Goal: Information Seeking & Learning: Find specific fact

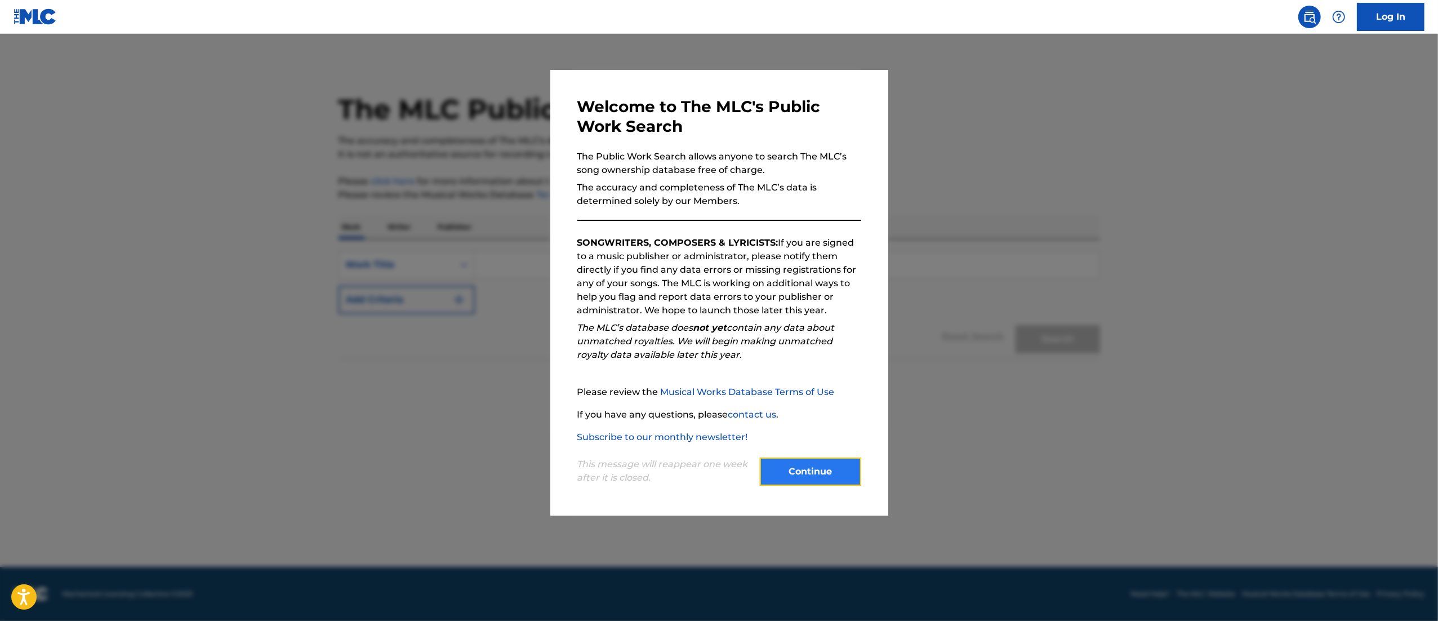
click at [791, 476] on button "Continue" at bounding box center [810, 471] width 101 height 28
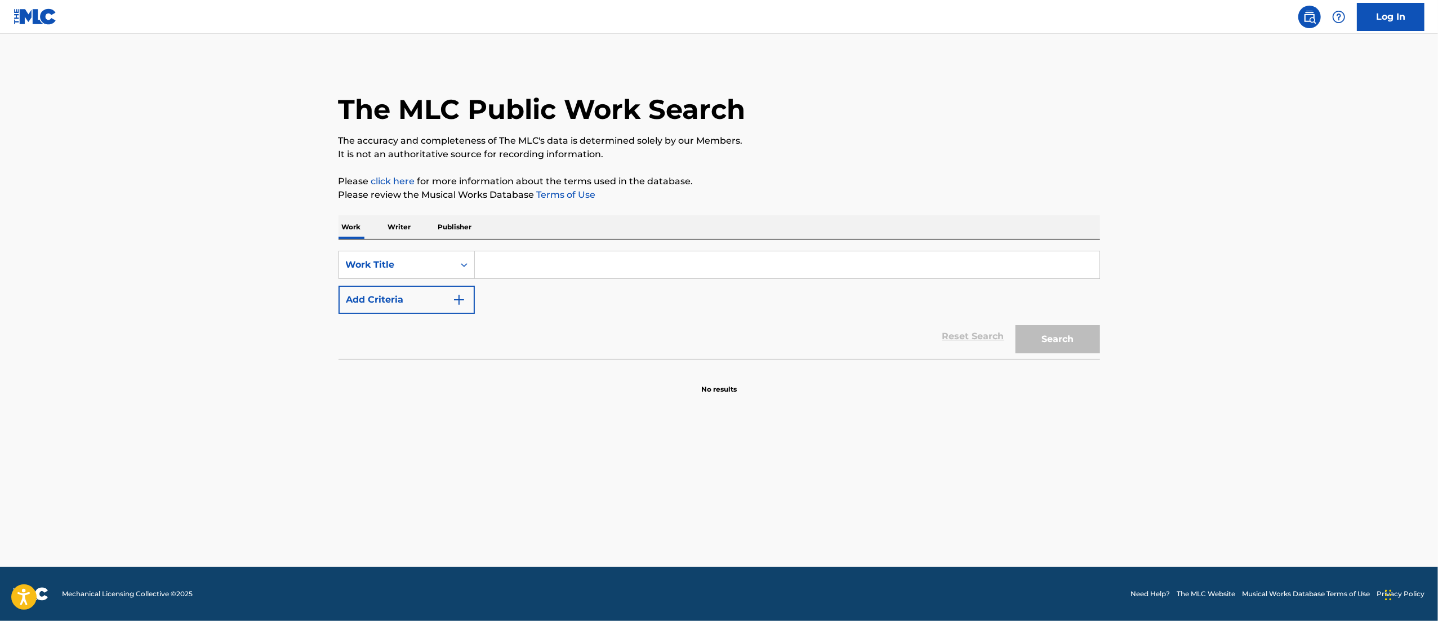
click at [507, 271] on input "Search Form" at bounding box center [787, 264] width 625 height 27
paste input "Shake It To The Max (FLY) - Remix"
type input "Shake It To The Max (FLY) - Remix"
click at [1015, 325] on button "Search" at bounding box center [1057, 339] width 84 height 28
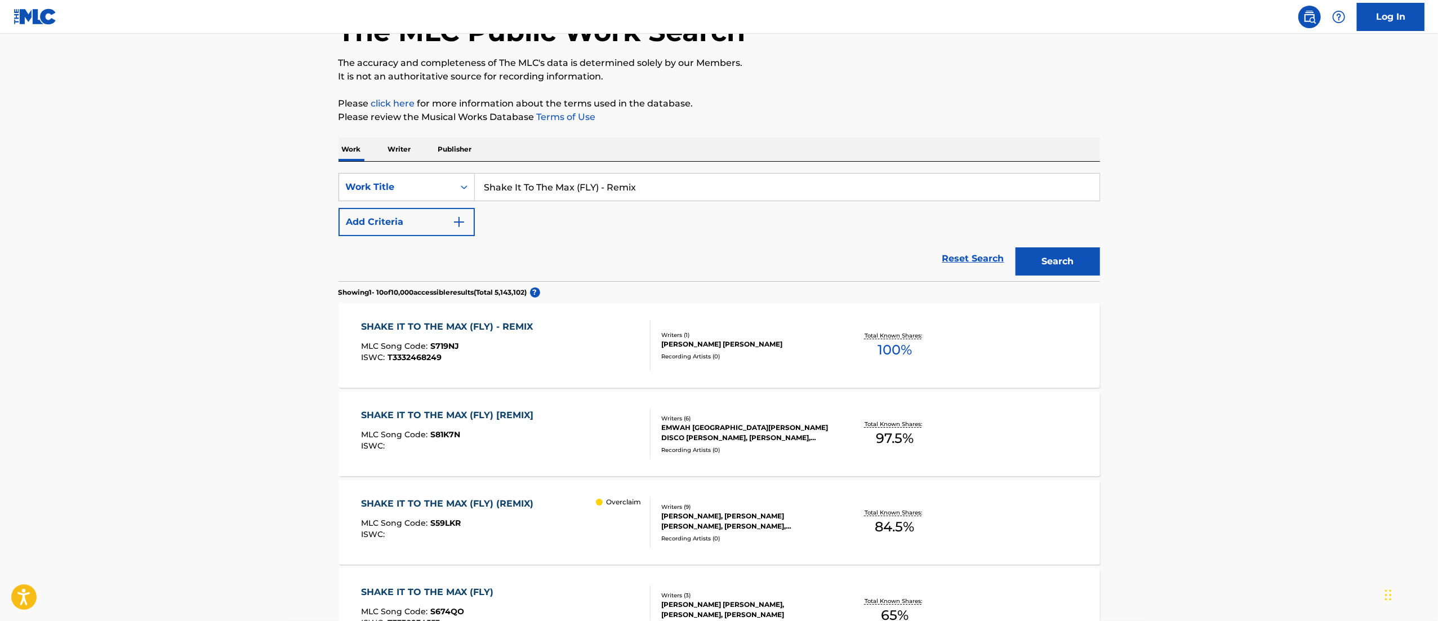
scroll to position [113, 0]
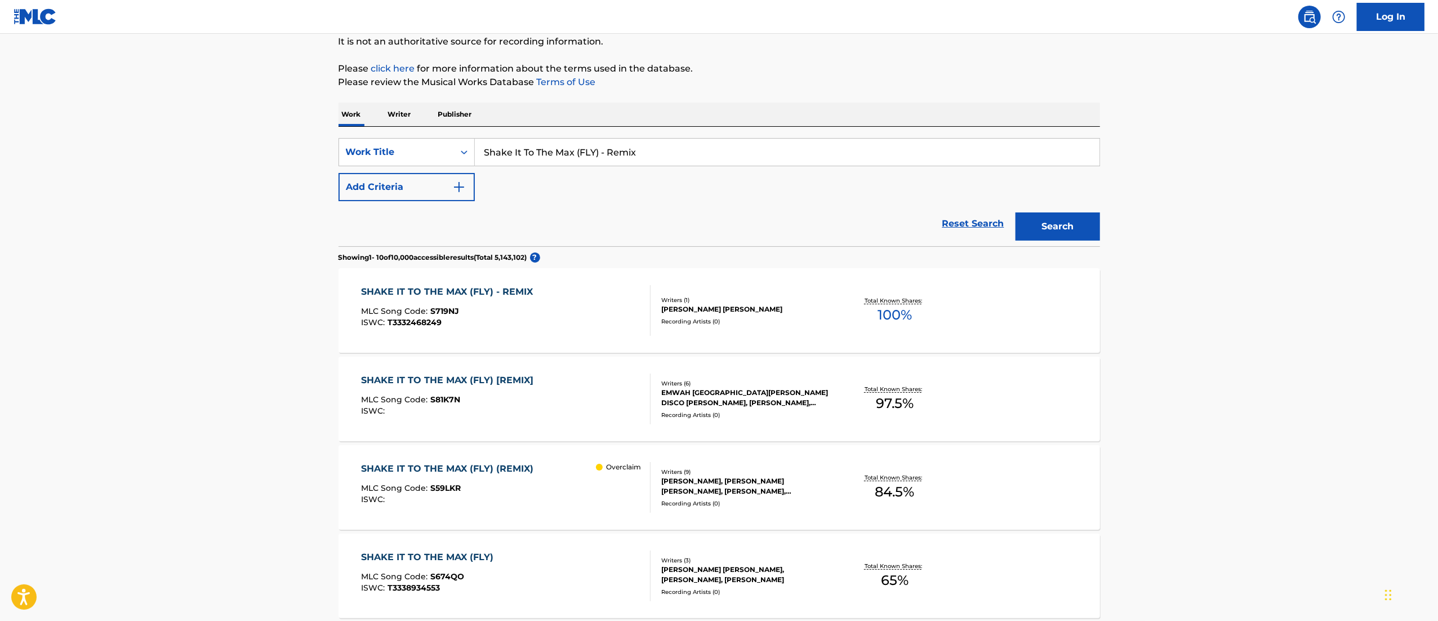
click at [447, 297] on div "SHAKE IT TO THE MAX (FLY) - REMIX" at bounding box center [449, 292] width 177 height 14
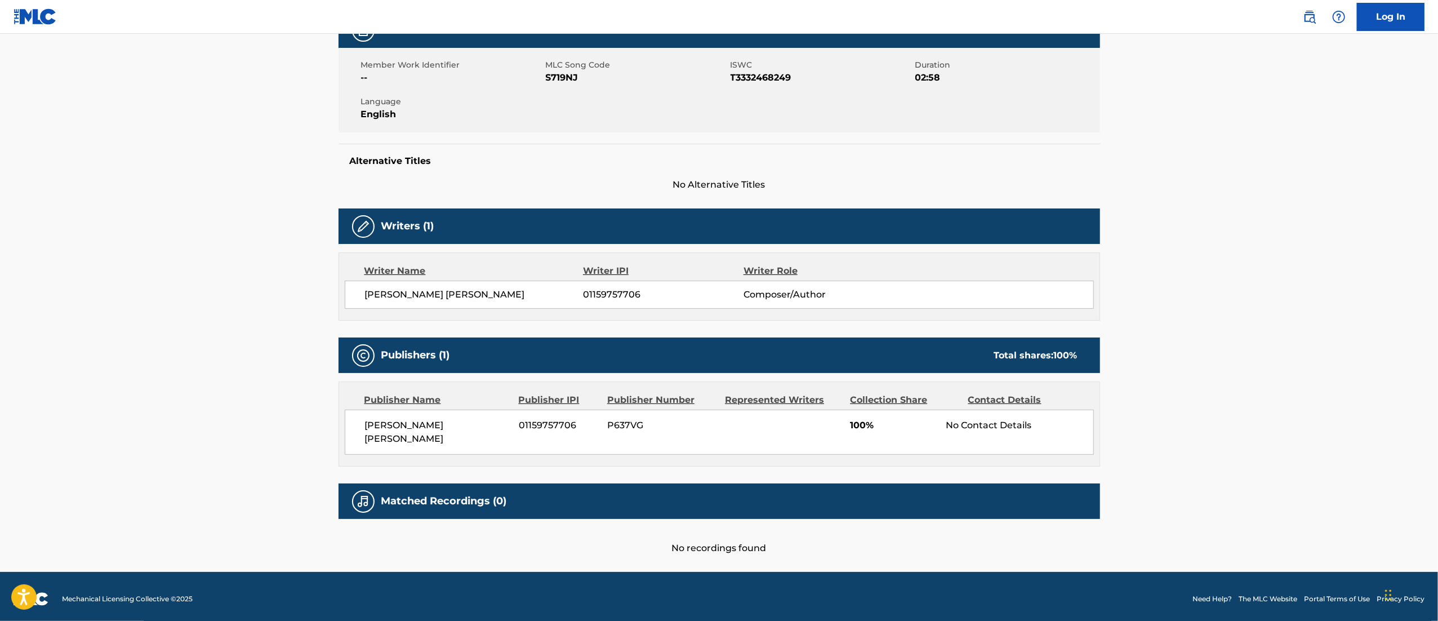
scroll to position [194, 0]
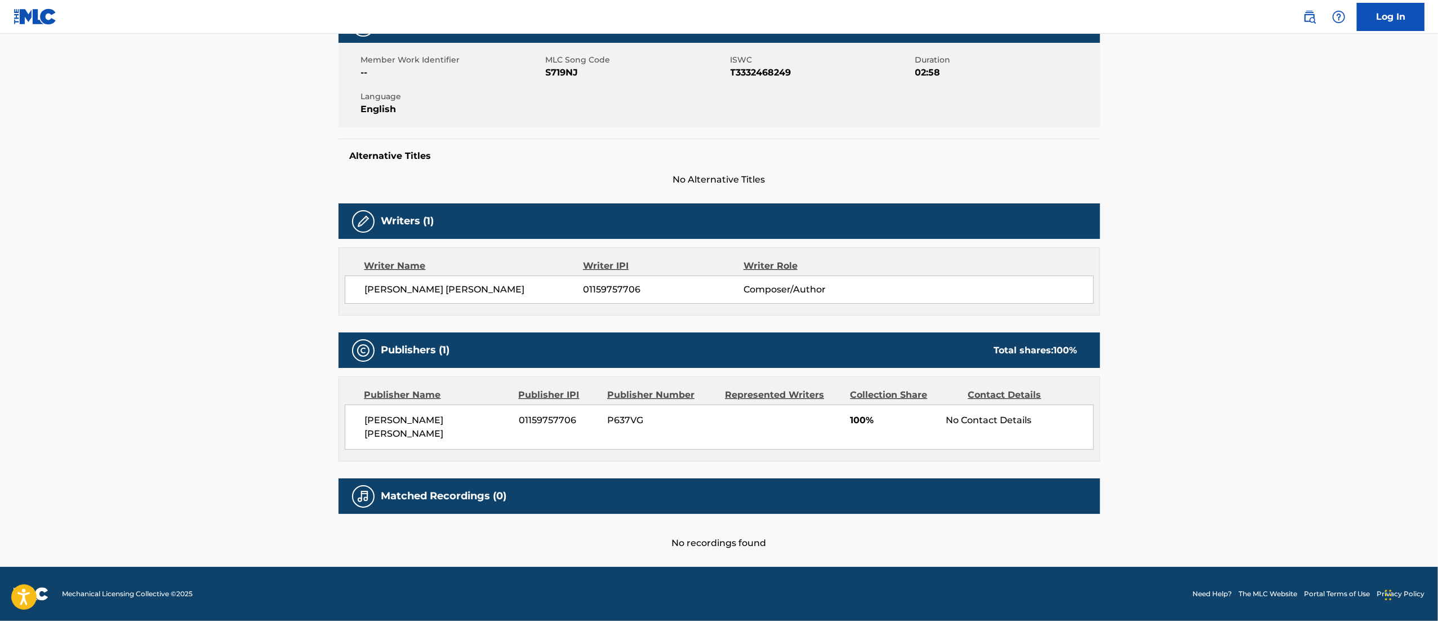
scroll to position [113, 0]
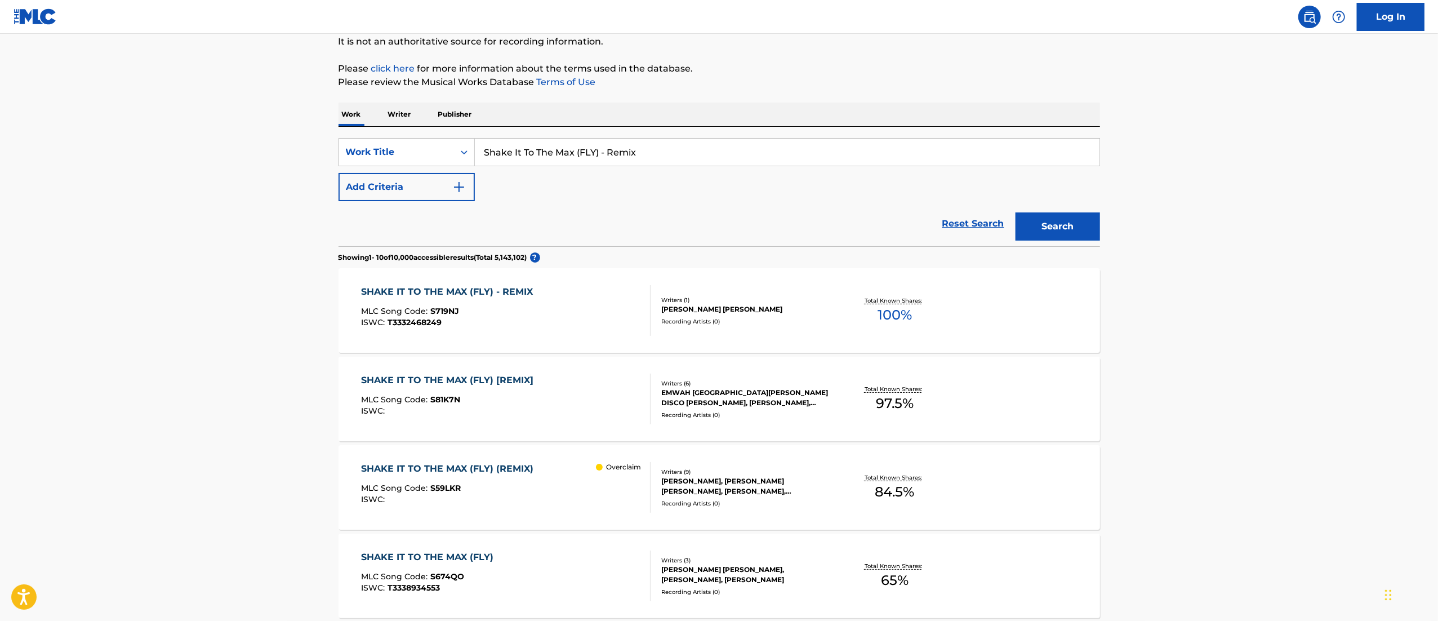
click at [465, 482] on div "SHAKE IT TO THE MAX (FLY) (REMIX) MLC Song Code : S59LKR ISWC :" at bounding box center [450, 487] width 178 height 51
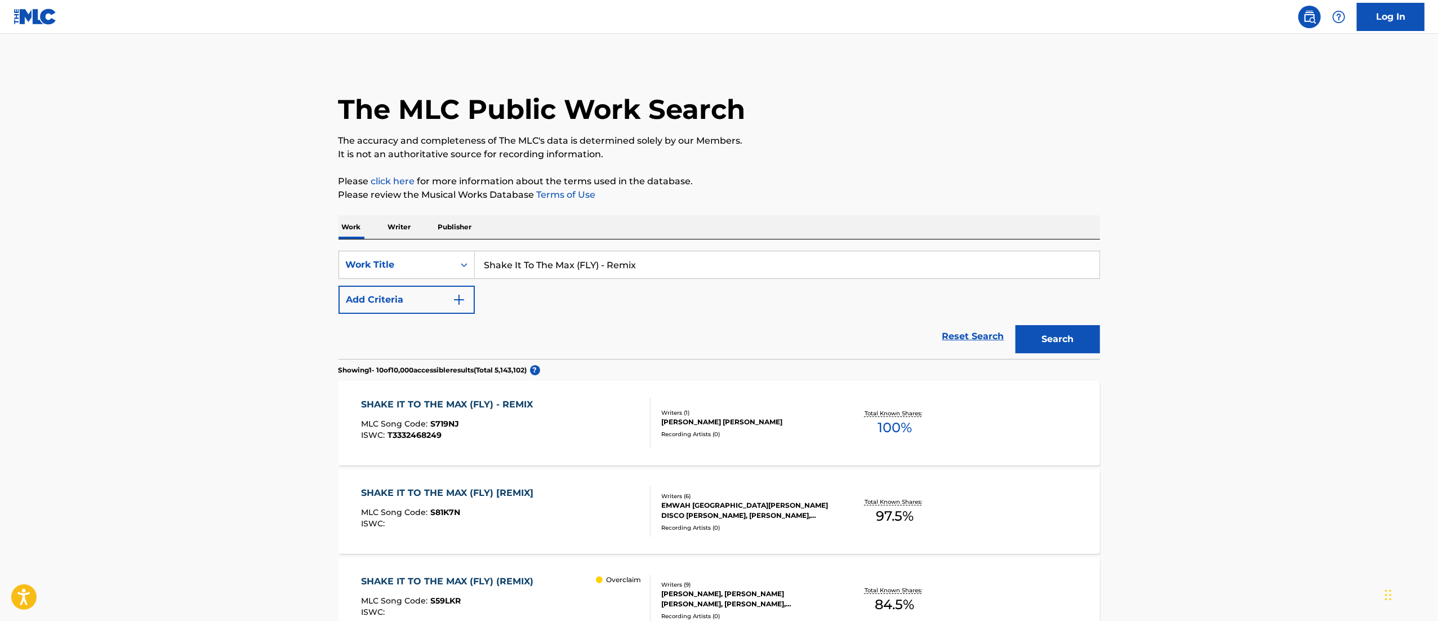
scroll to position [113, 0]
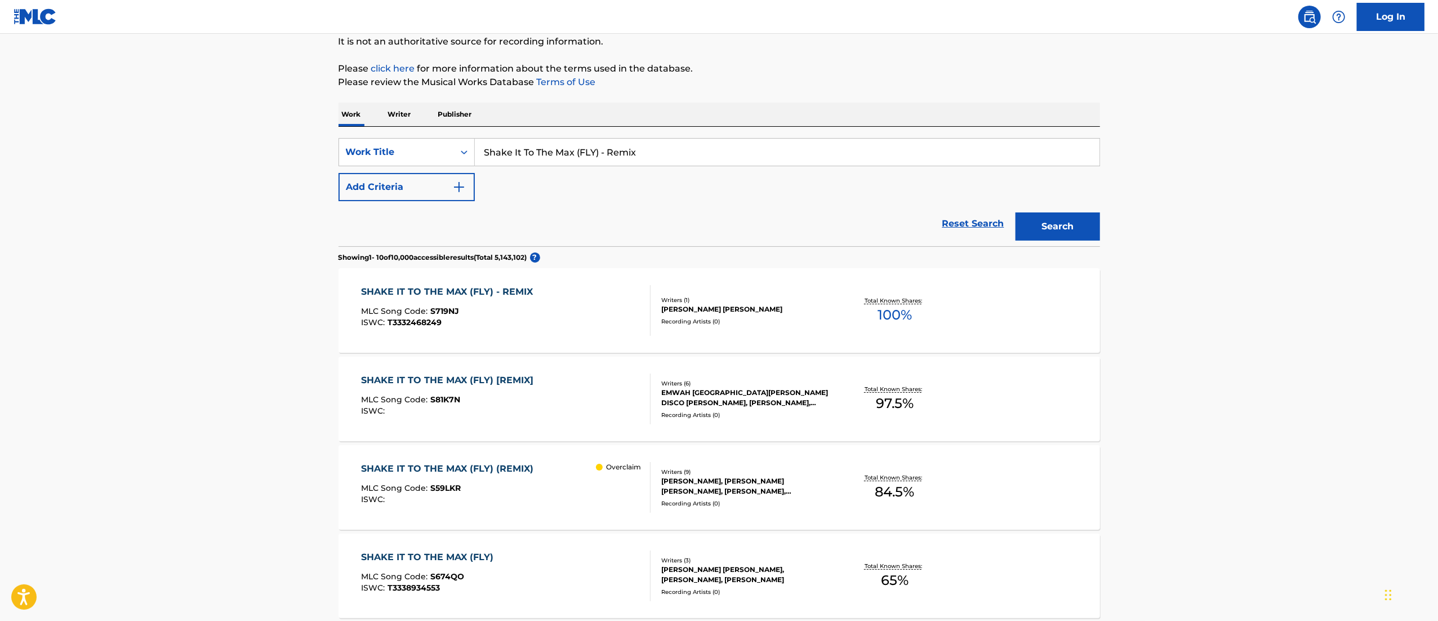
click at [519, 376] on div "SHAKE IT TO THE MAX (FLY) [REMIX]" at bounding box center [450, 380] width 178 height 14
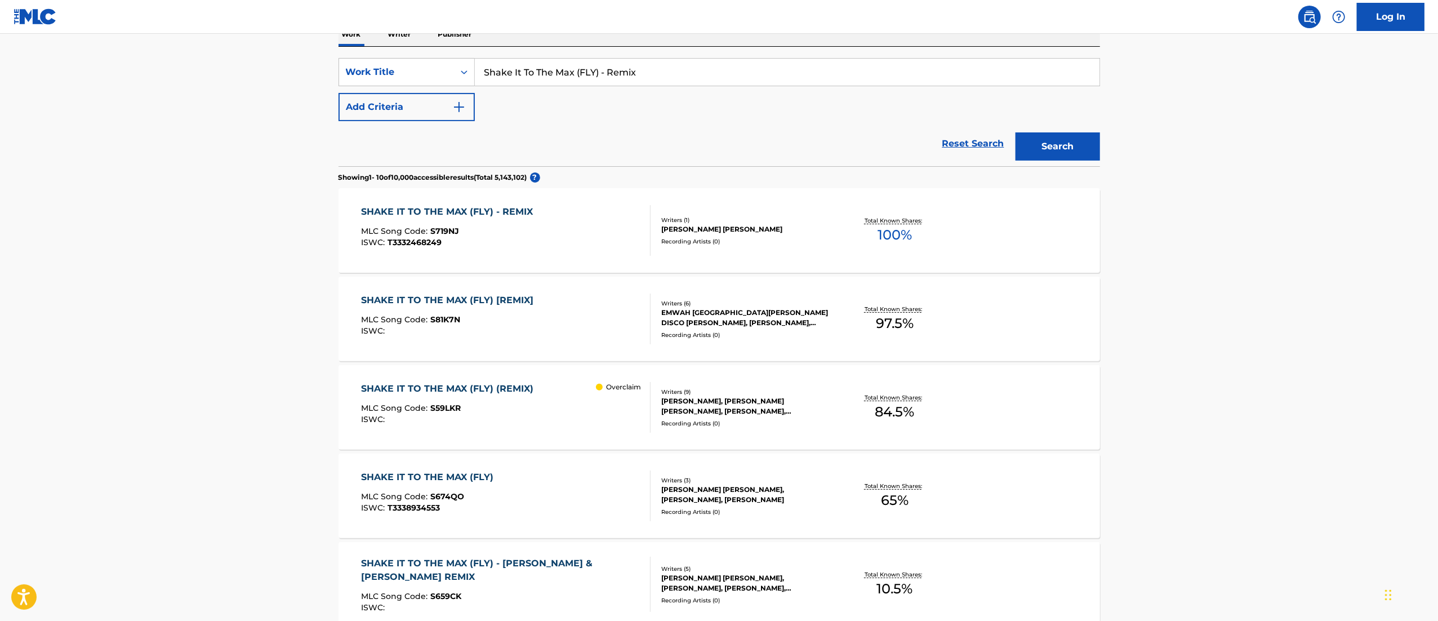
scroll to position [338, 0]
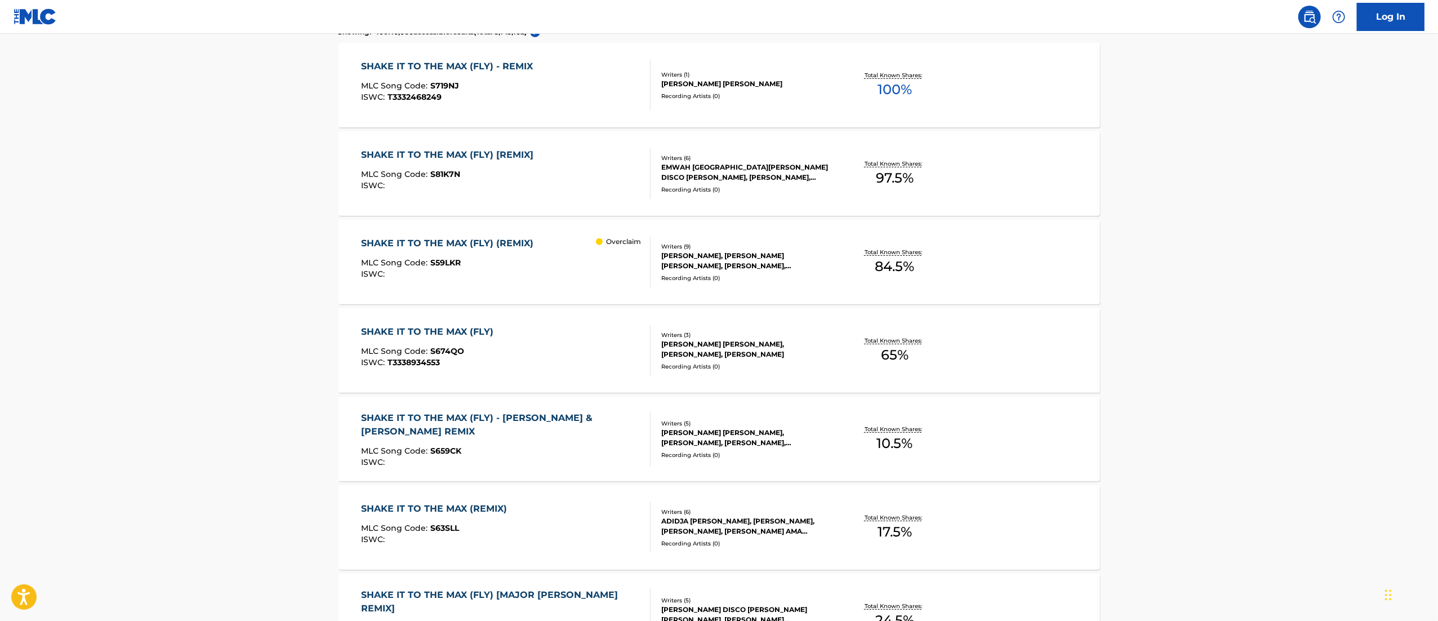
click at [435, 360] on span "T3338934553" at bounding box center [413, 362] width 52 height 10
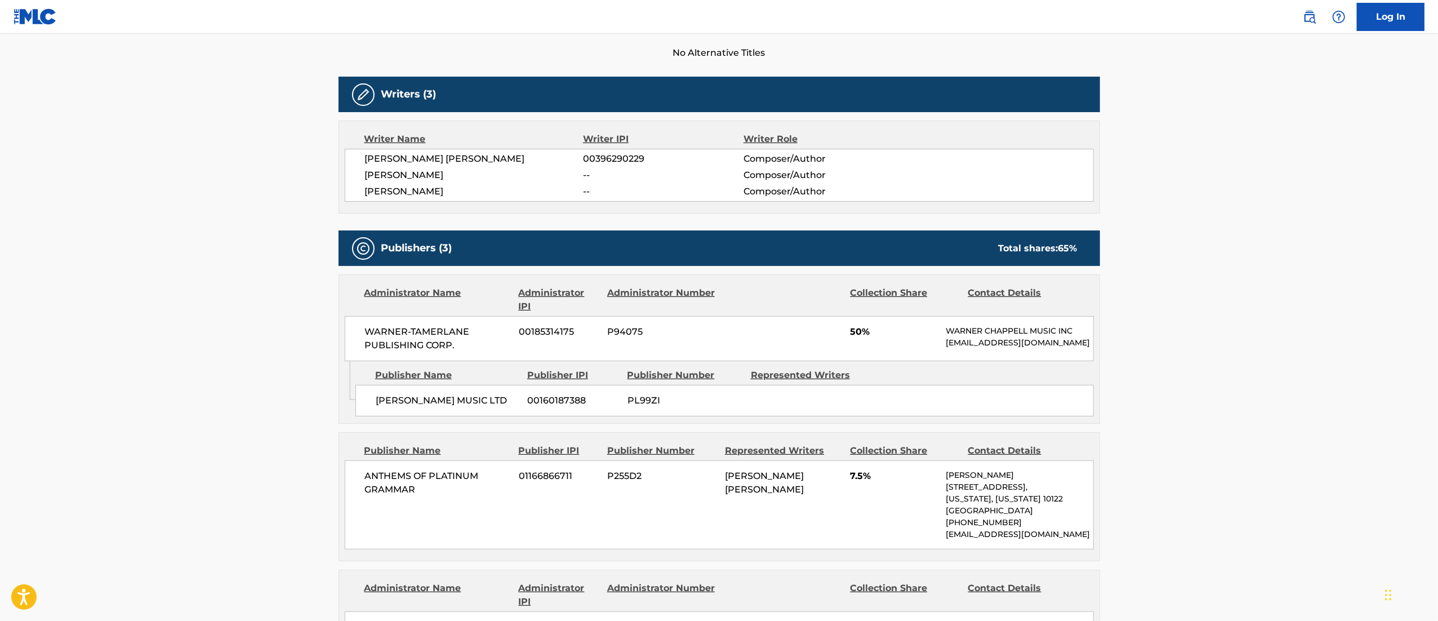
scroll to position [338, 0]
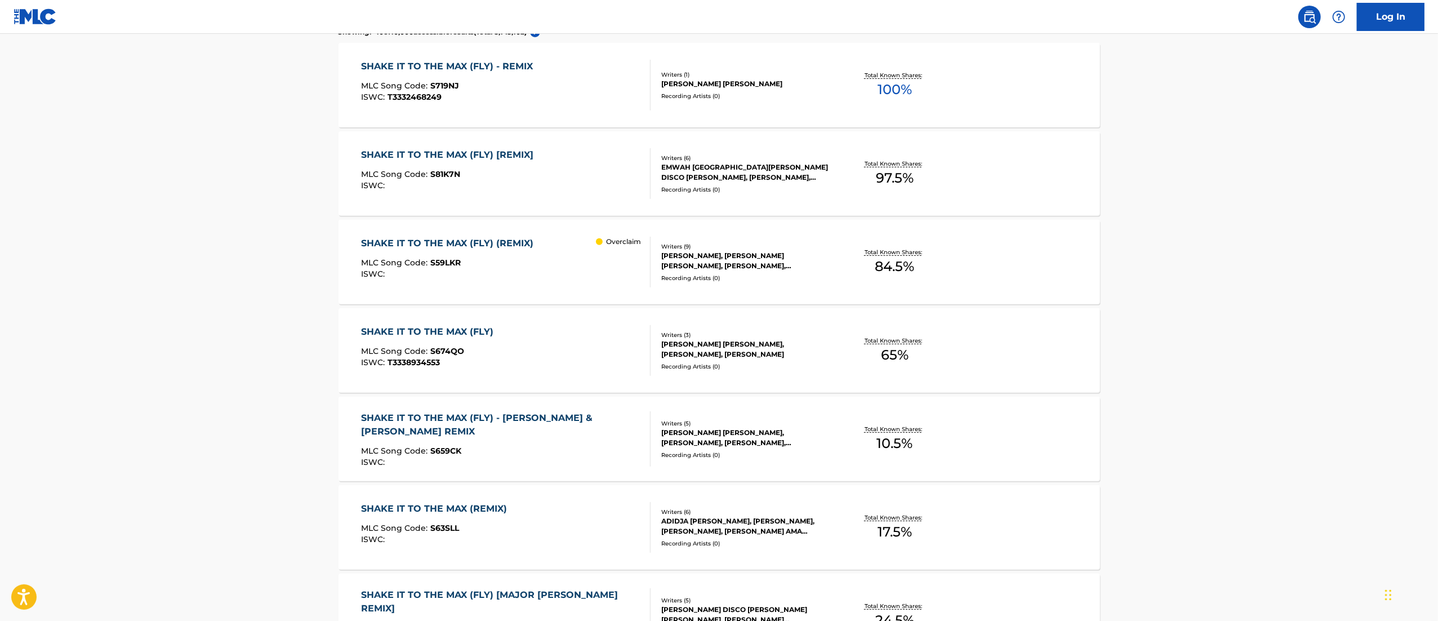
click at [460, 249] on div "SHAKE IT TO THE MAX (FLY) (REMIX)" at bounding box center [450, 244] width 178 height 14
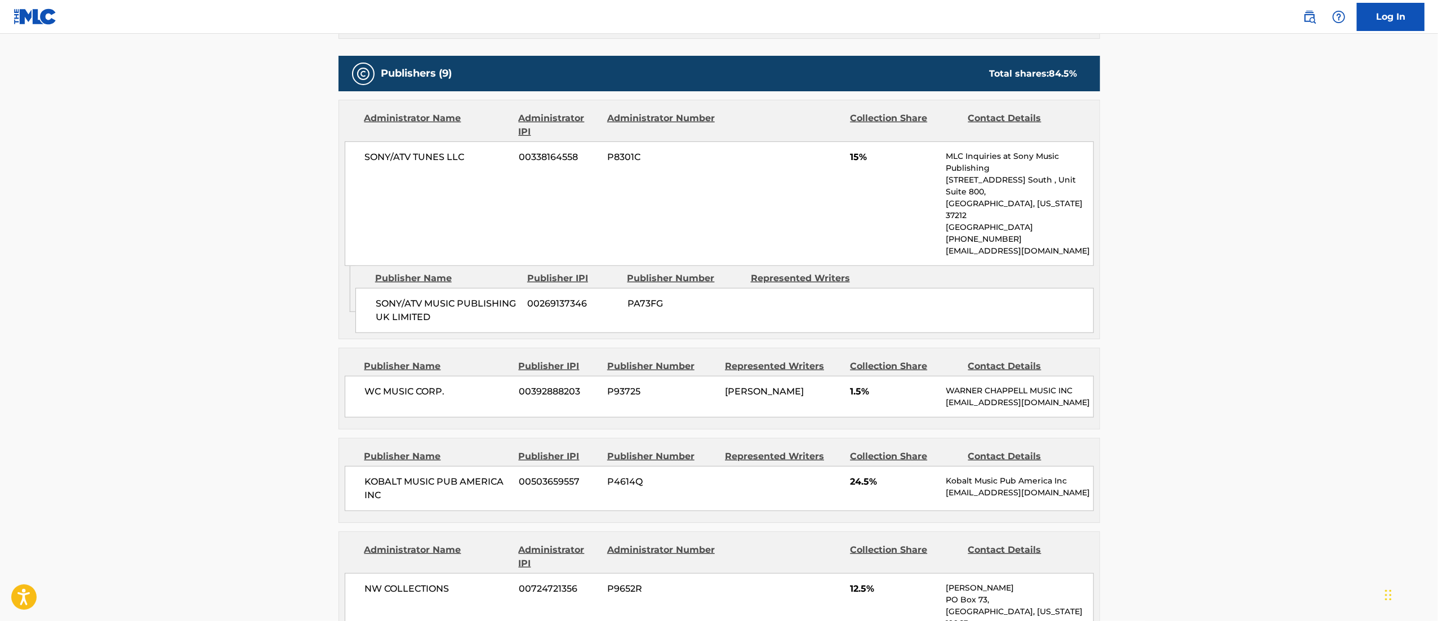
scroll to position [863, 0]
